Goal: Task Accomplishment & Management: Use online tool/utility

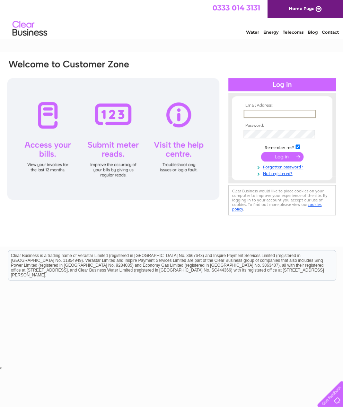
type input "[EMAIL_ADDRESS][DOMAIN_NAME]"
click at [282, 159] on input "submit" at bounding box center [282, 157] width 43 height 10
click at [289, 158] on input "submit" at bounding box center [282, 156] width 43 height 10
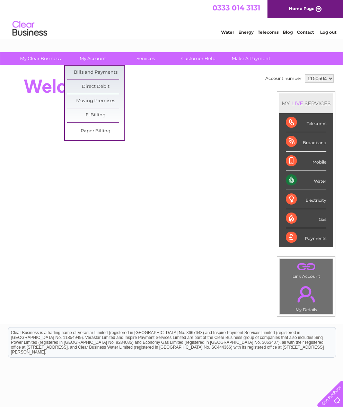
click at [92, 72] on link "Bills and Payments" at bounding box center [95, 73] width 57 height 14
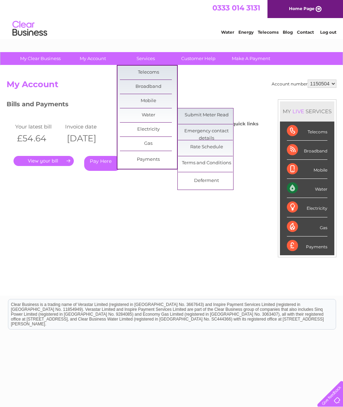
click at [212, 115] on link "Submit Meter Read" at bounding box center [206, 115] width 57 height 14
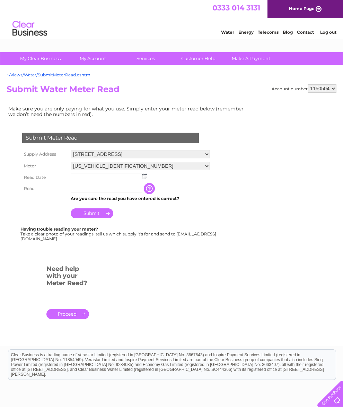
click at [81, 181] on input "text" at bounding box center [106, 177] width 71 height 8
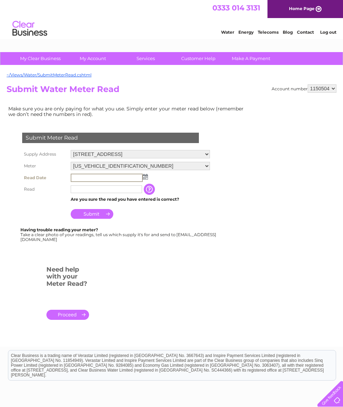
click at [145, 179] on img at bounding box center [145, 177] width 5 height 6
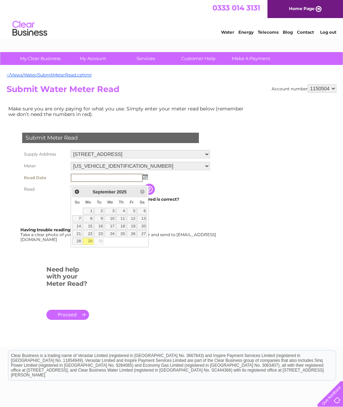
click at [93, 245] on link "29" at bounding box center [88, 241] width 11 height 7
type input "[DATE]"
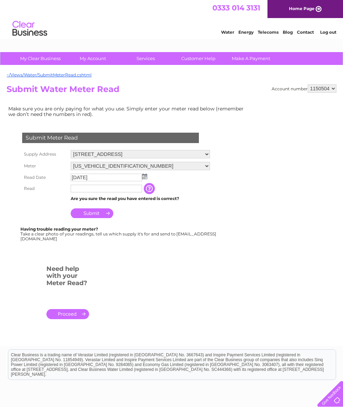
click at [77, 181] on input "[DATE]" at bounding box center [106, 177] width 71 height 8
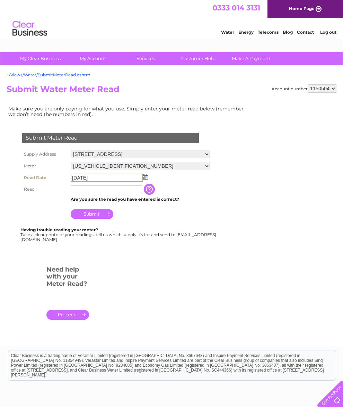
click at [79, 193] on input "text" at bounding box center [106, 189] width 71 height 8
type input "1475"
click at [96, 217] on input "Submit" at bounding box center [92, 214] width 43 height 10
